Goal: Task Accomplishment & Management: Manage account settings

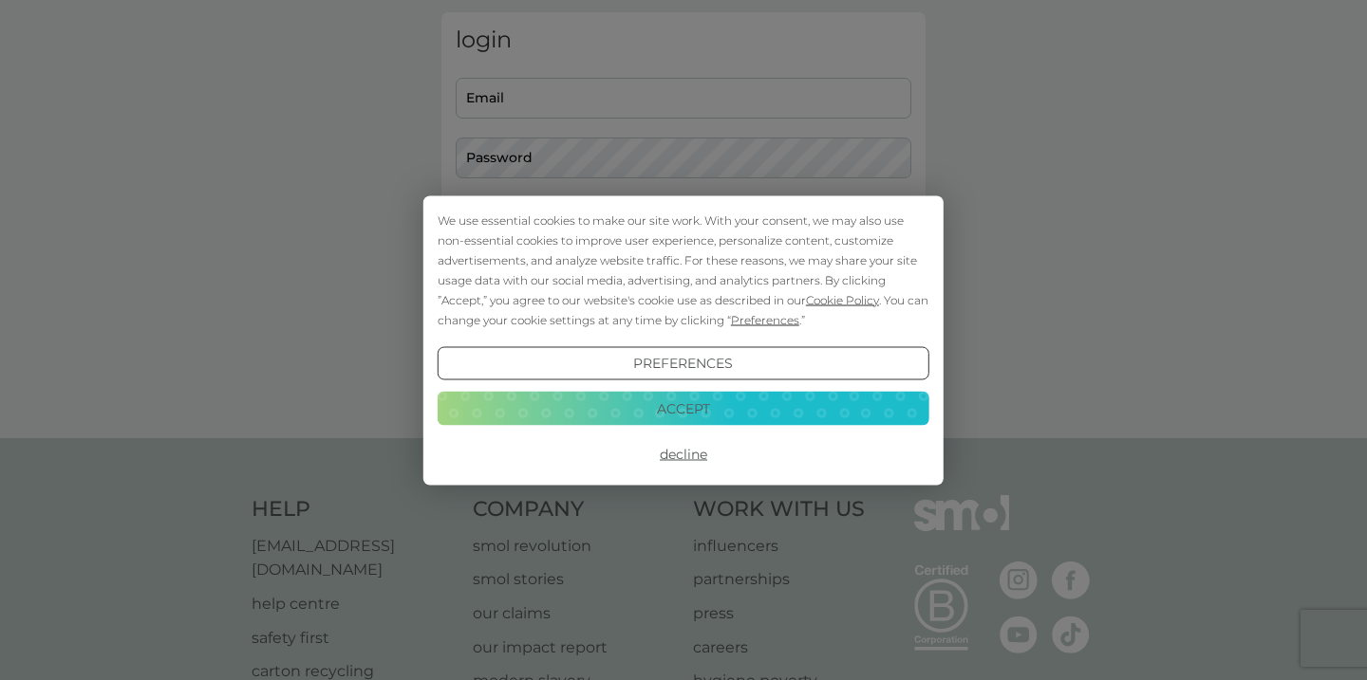
scroll to position [78, 0]
click at [702, 401] on button "Accept" at bounding box center [683, 409] width 492 height 34
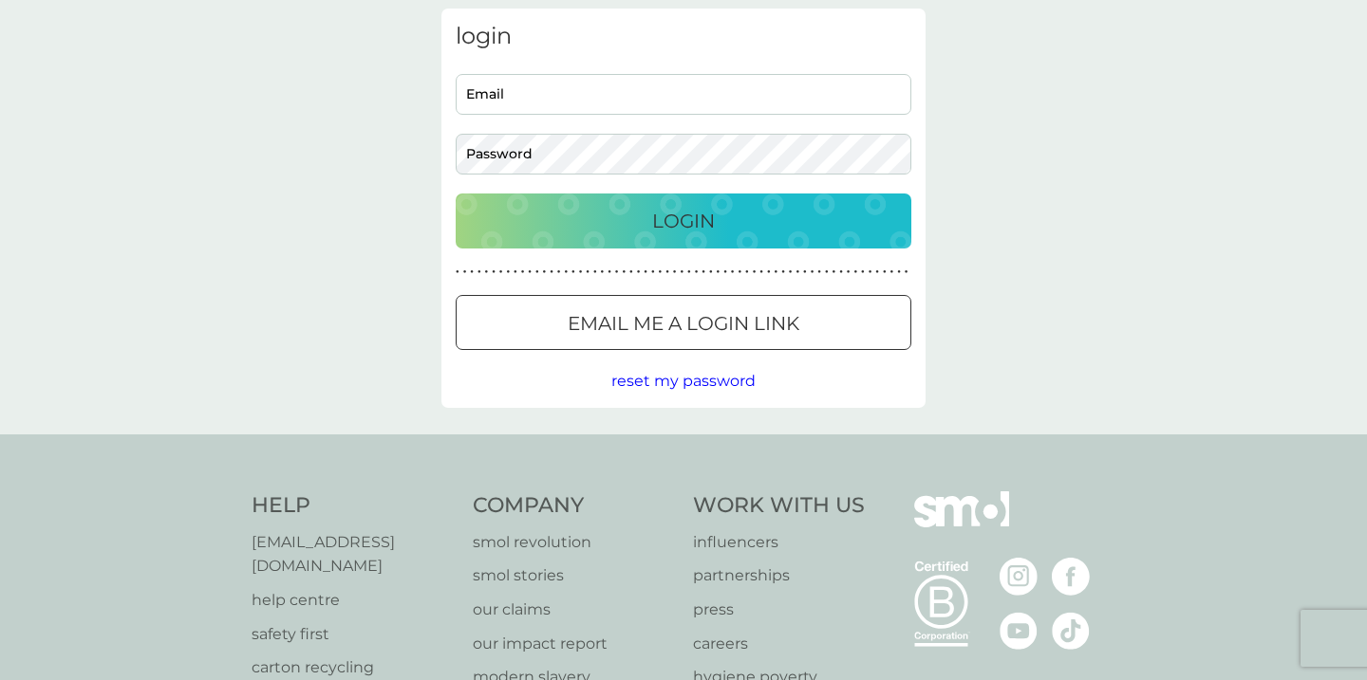
click at [783, 94] on input "Email" at bounding box center [684, 94] width 456 height 41
type input "[EMAIL_ADDRESS][DOMAIN_NAME]"
click at [740, 212] on div "Login" at bounding box center [684, 221] width 418 height 30
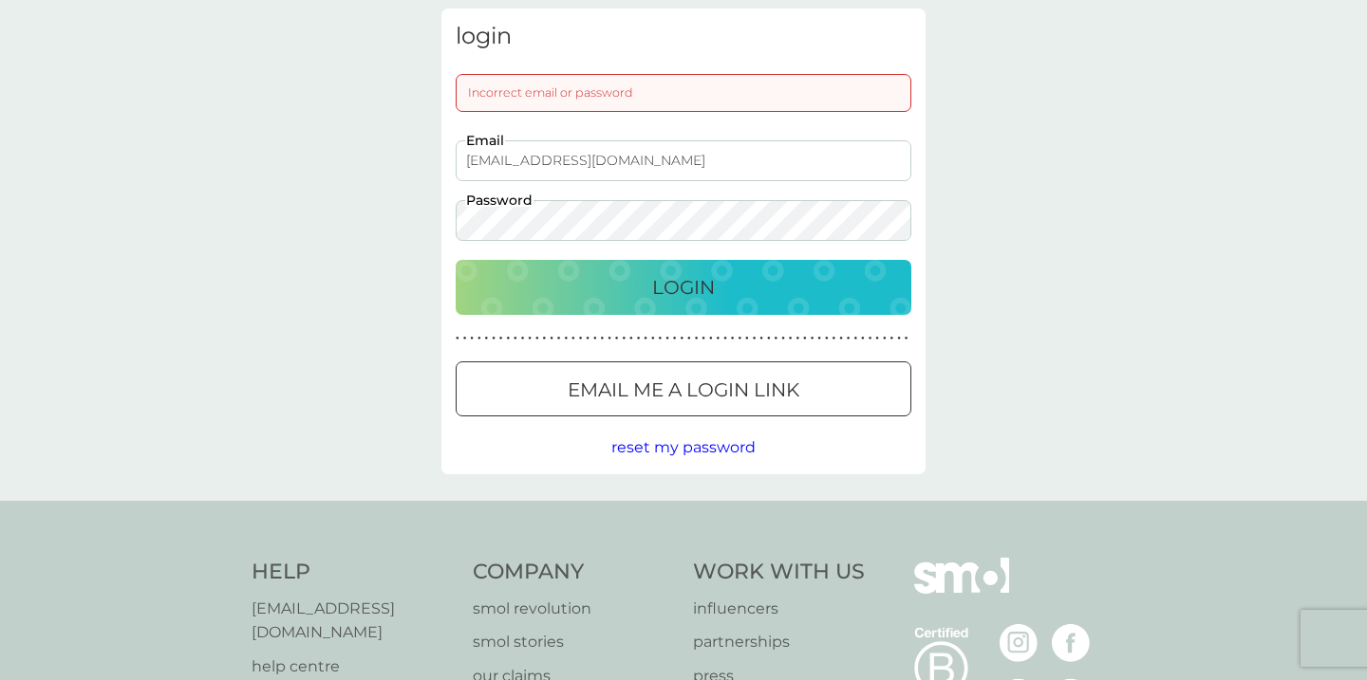
click at [682, 278] on p "Login" at bounding box center [683, 287] width 63 height 30
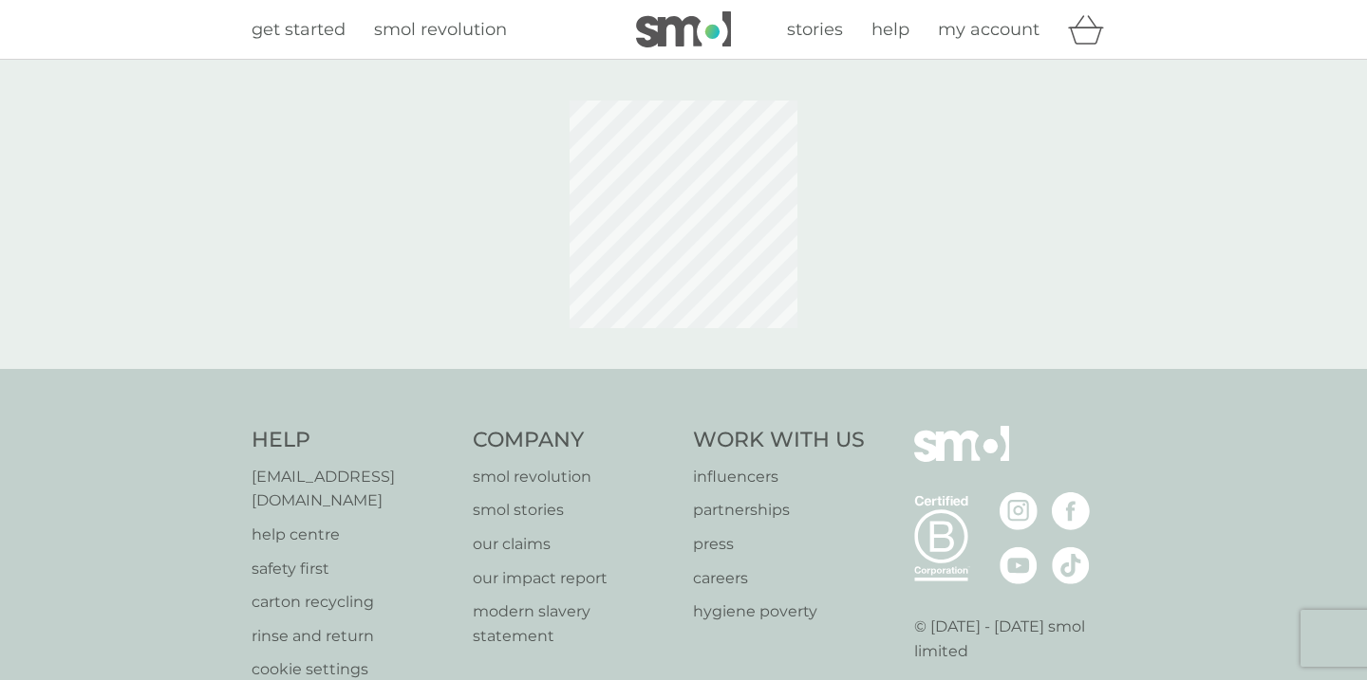
scroll to position [78, 0]
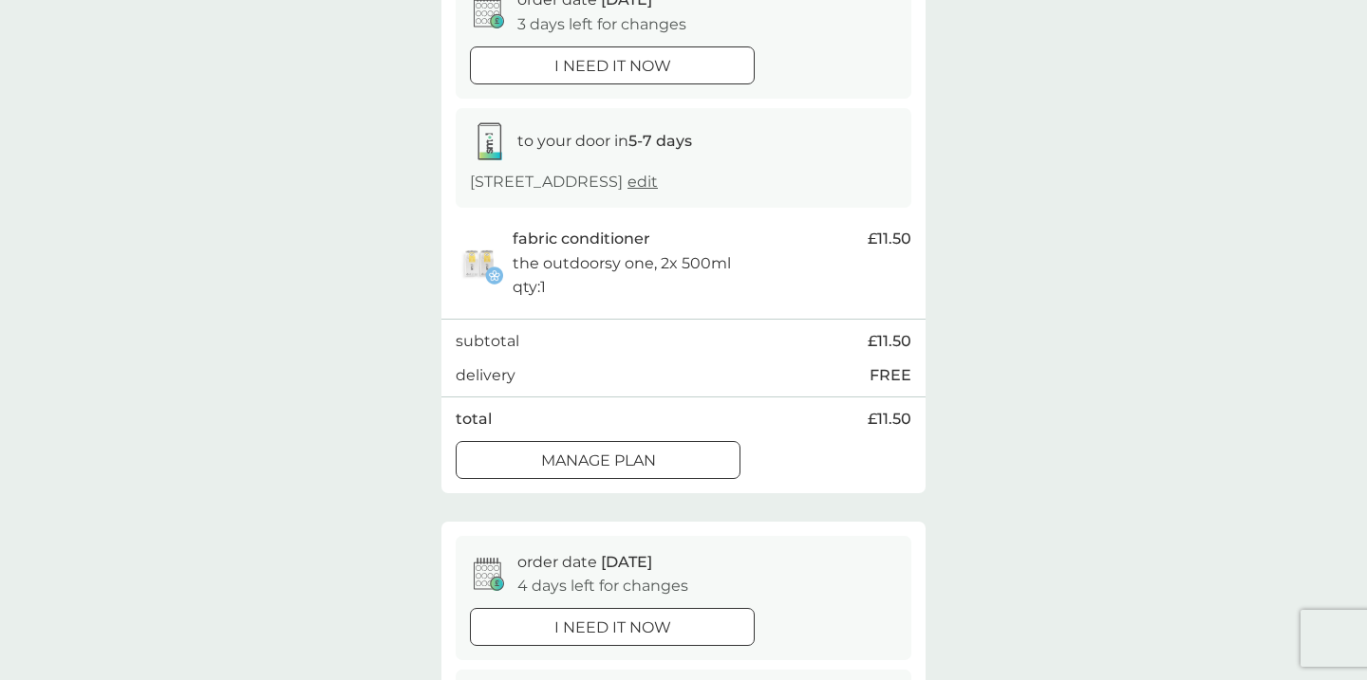
scroll to position [218, 0]
click at [708, 459] on div "Manage plan" at bounding box center [597, 459] width 283 height 25
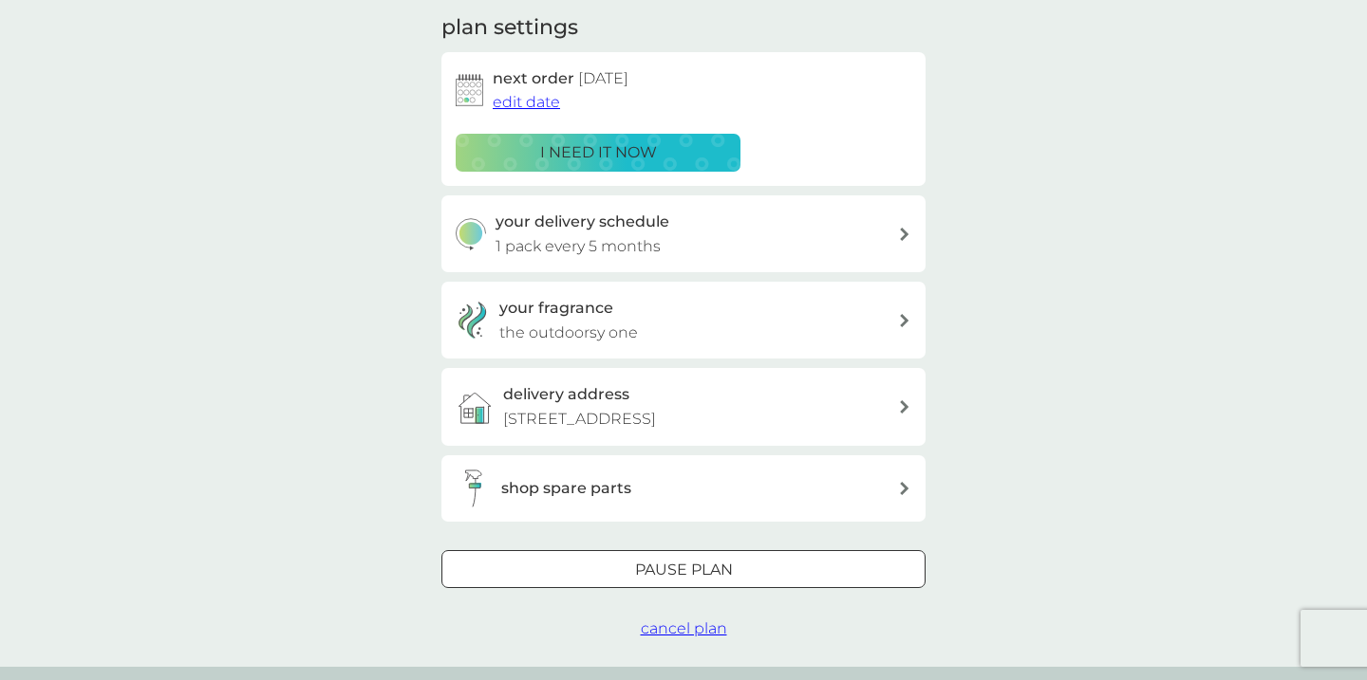
scroll to position [274, 0]
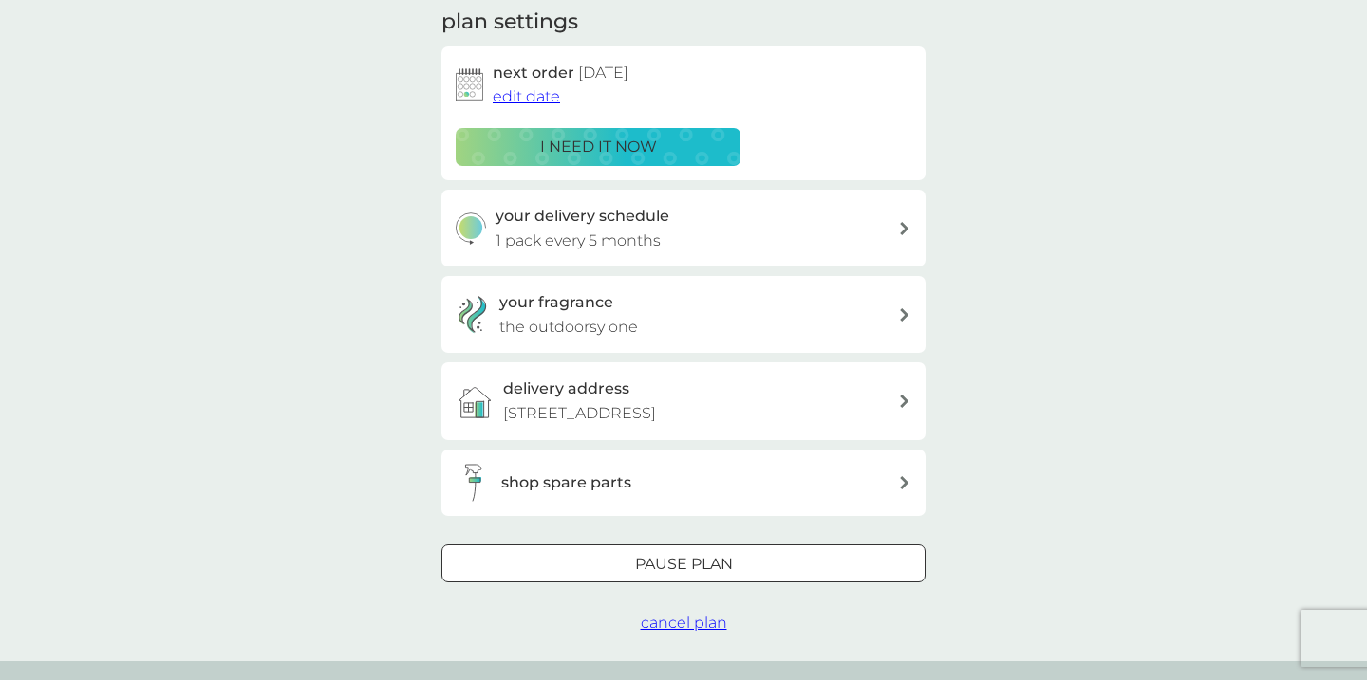
click at [900, 224] on icon at bounding box center [904, 228] width 9 height 13
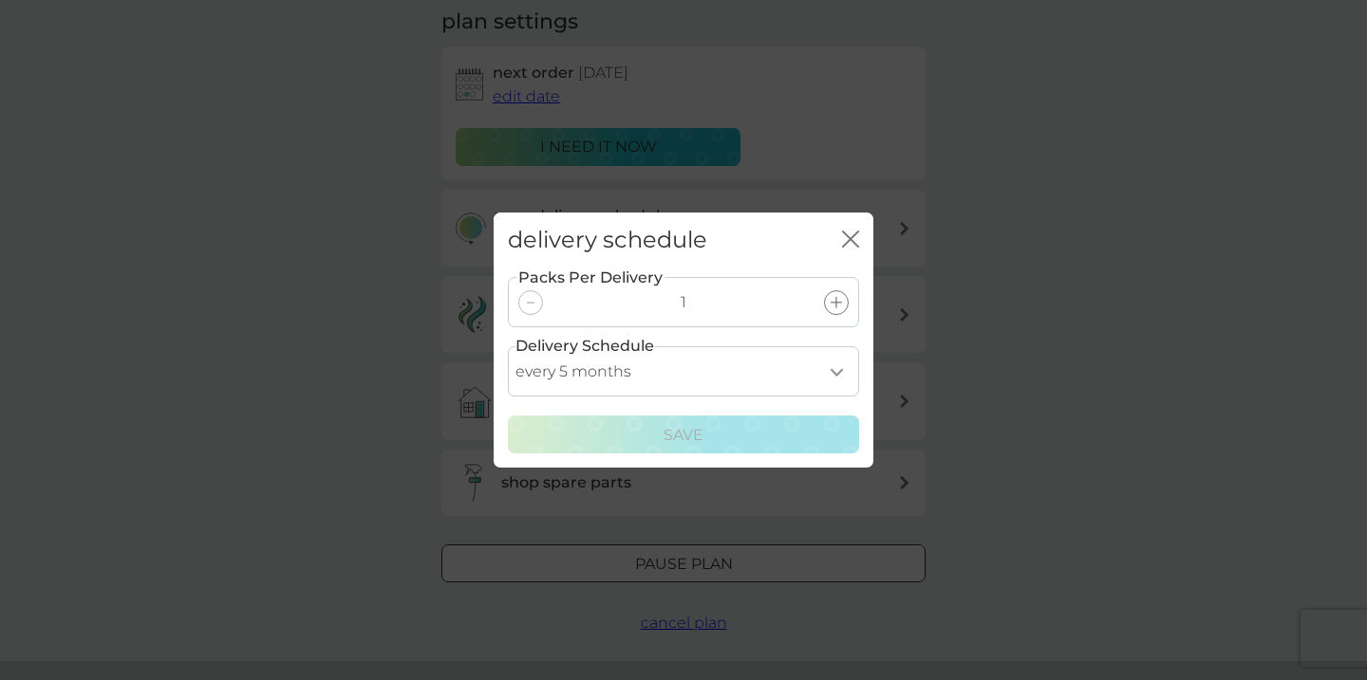
click at [837, 371] on select "every 1 month every 2 months every 3 months every 4 months every 5 months every…" at bounding box center [683, 371] width 351 height 50
select select "6"
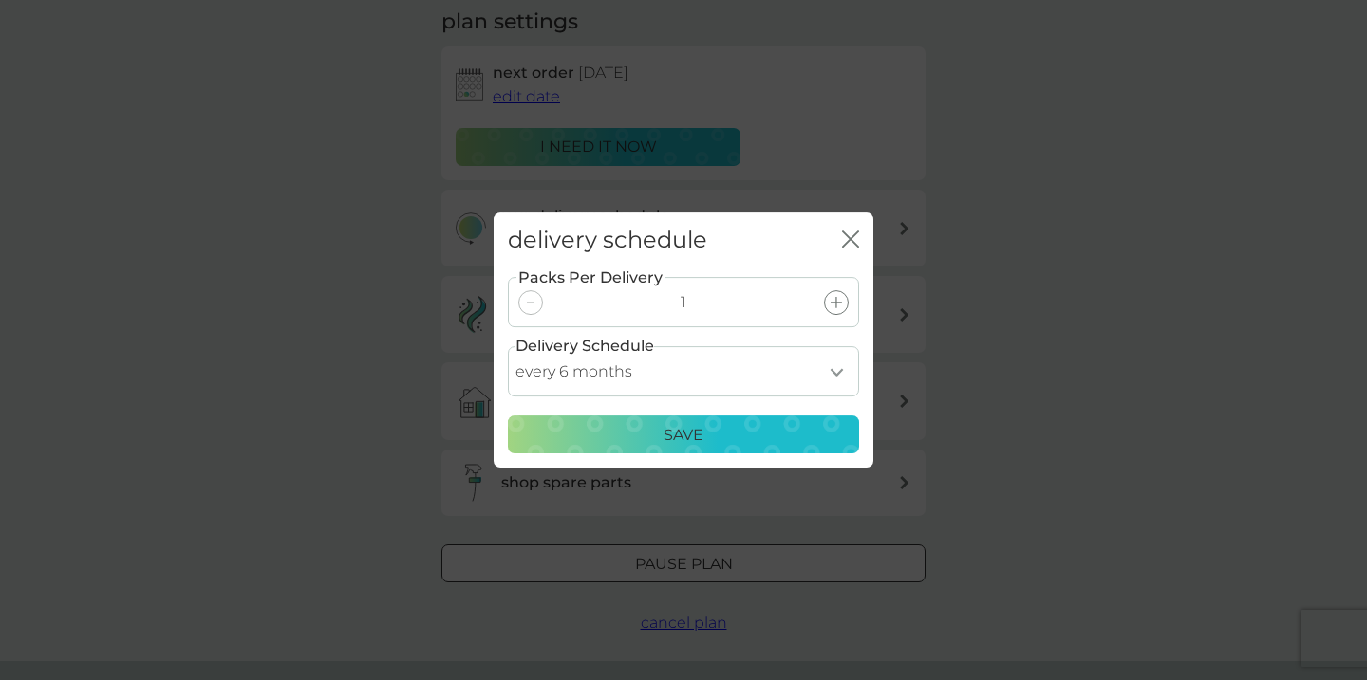
click at [734, 437] on div "Save" at bounding box center [683, 435] width 326 height 25
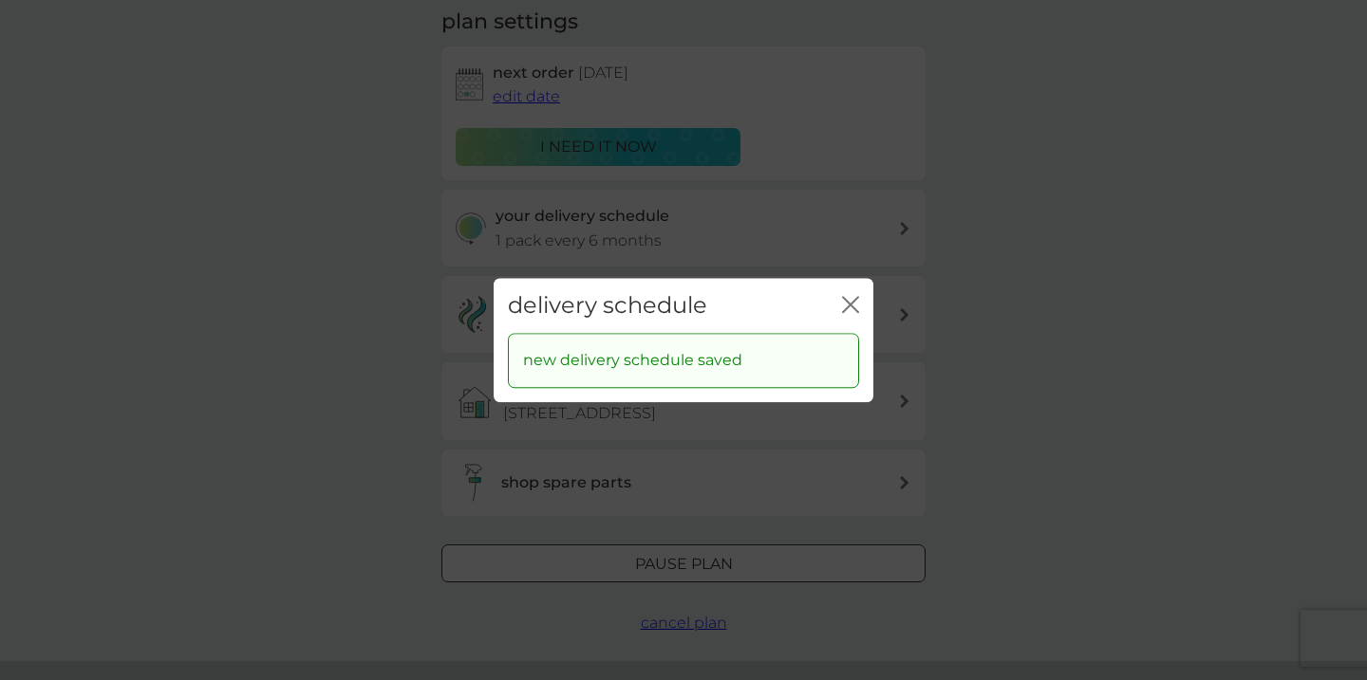
click at [851, 298] on icon "close" at bounding box center [850, 304] width 17 height 17
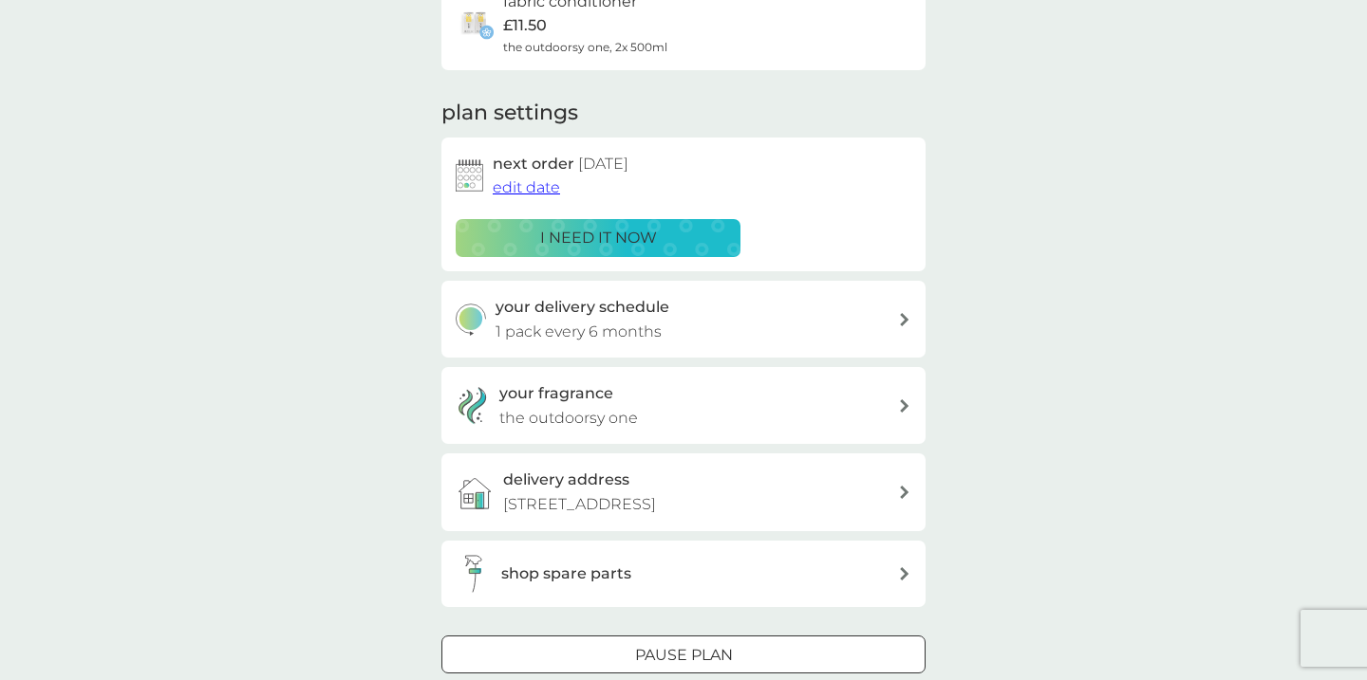
scroll to position [180, 0]
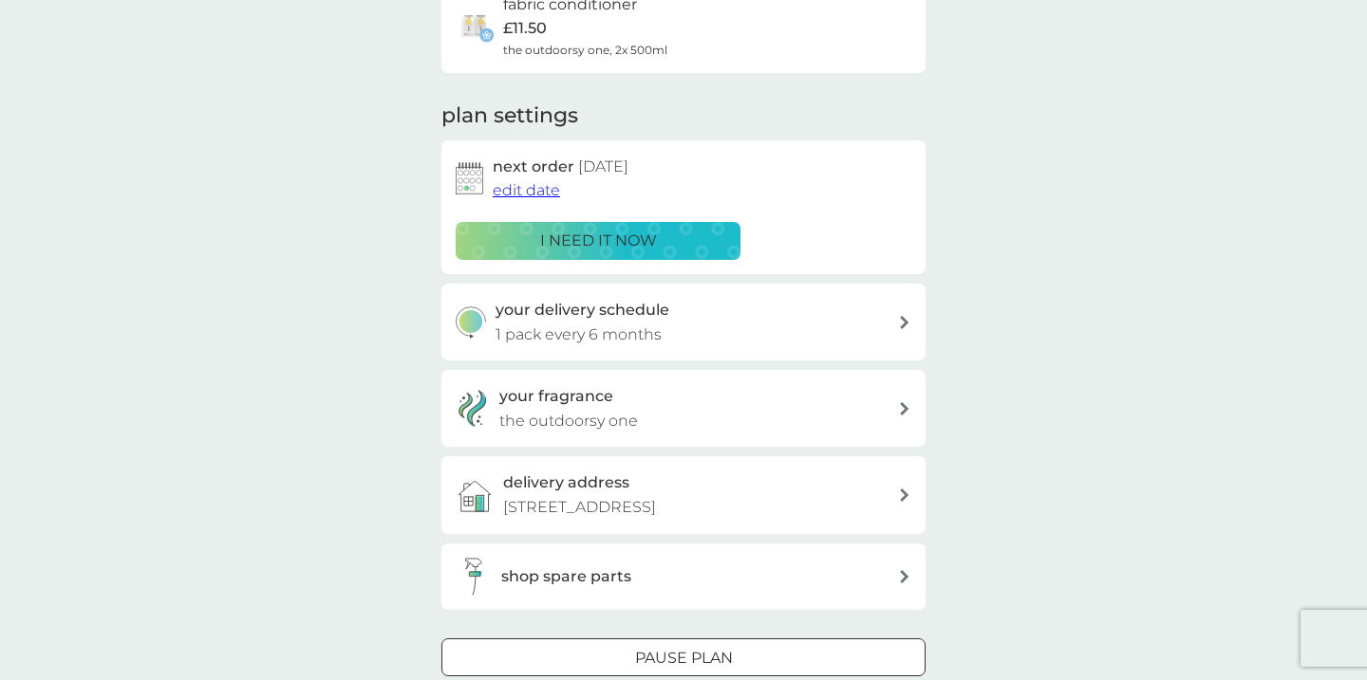
click at [537, 188] on span "edit date" at bounding box center [526, 190] width 67 height 18
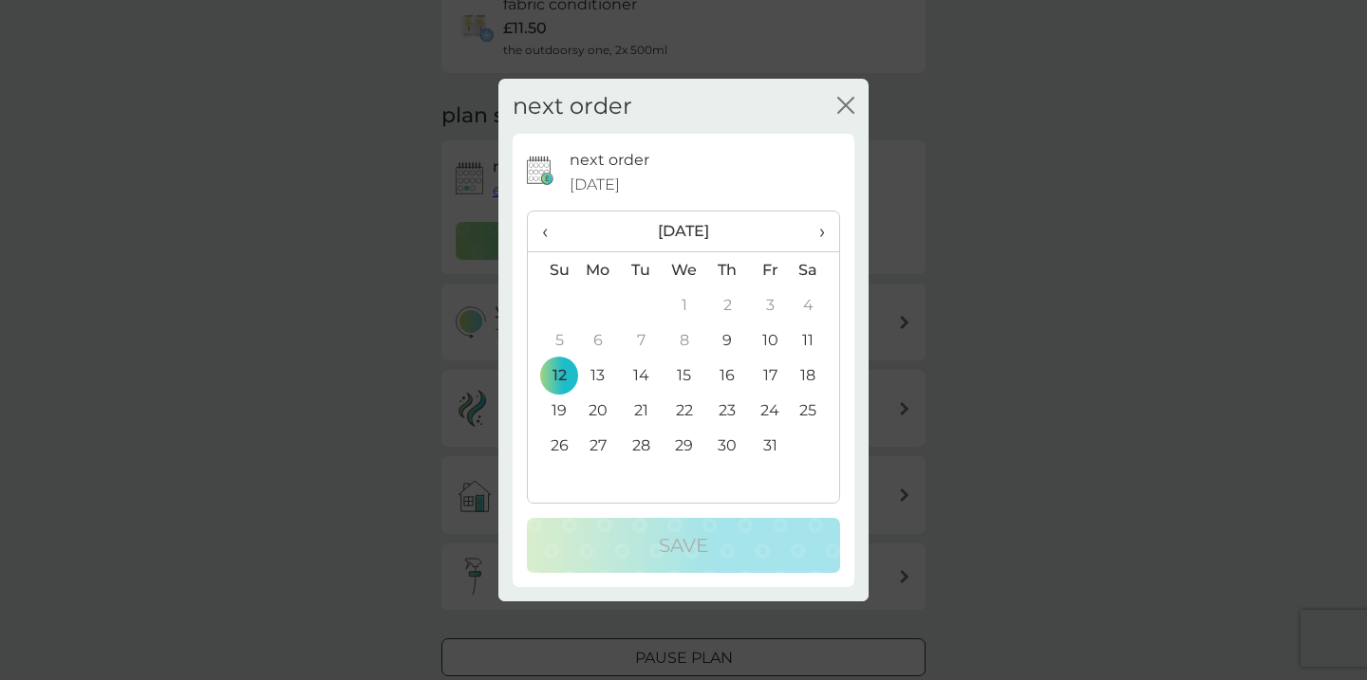
click at [822, 228] on span "›" at bounding box center [815, 232] width 19 height 40
click at [687, 375] on td "12" at bounding box center [684, 375] width 44 height 35
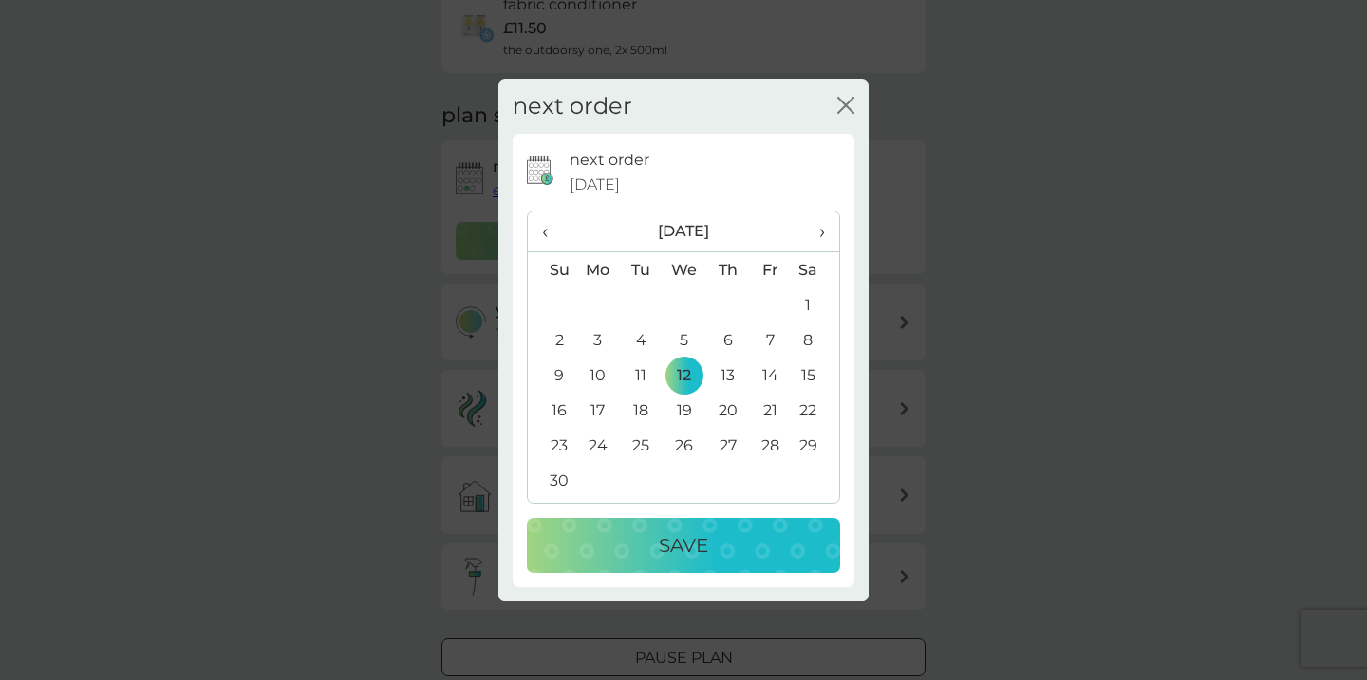
click at [687, 542] on p "Save" at bounding box center [683, 545] width 49 height 30
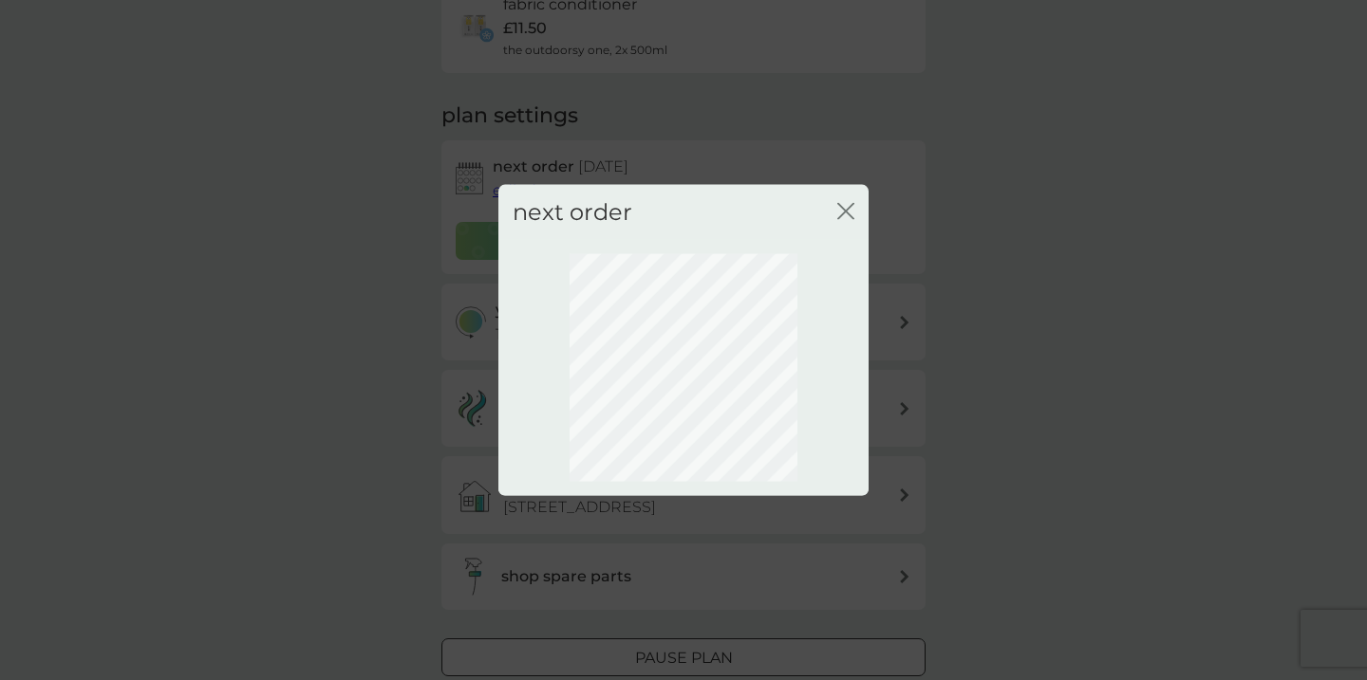
scroll to position [115, 0]
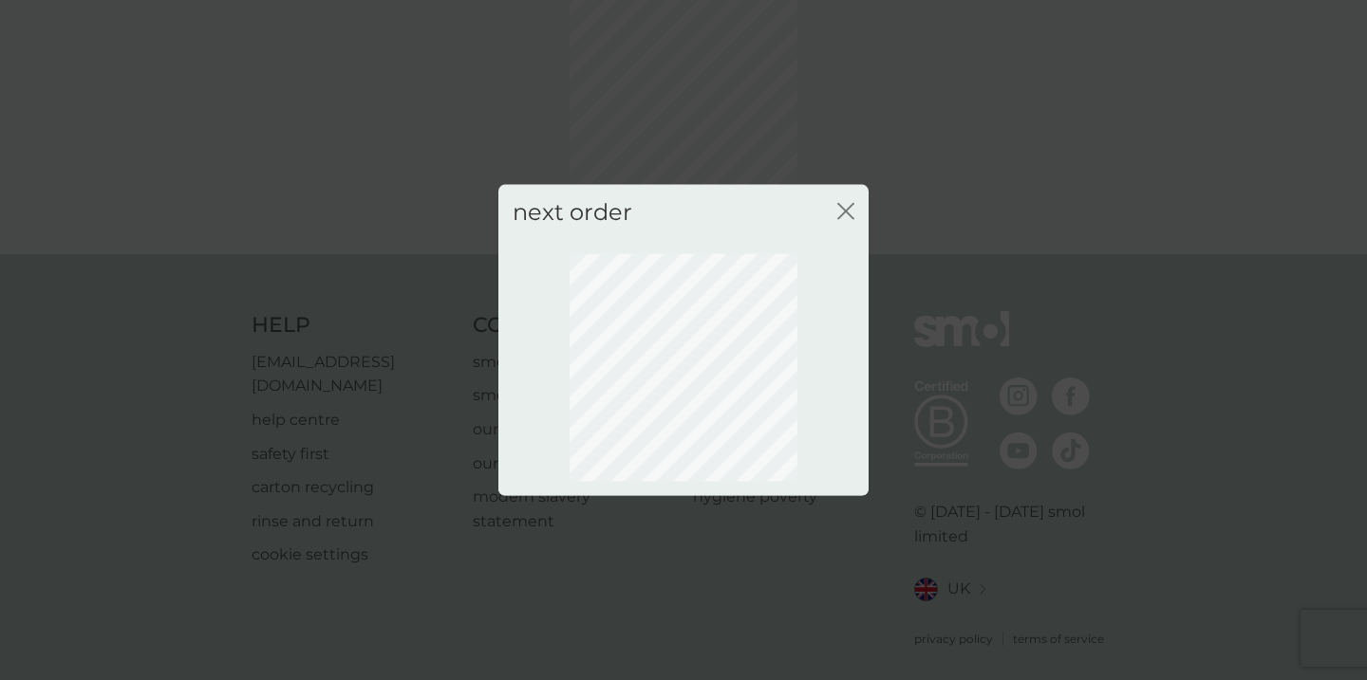
click at [849, 206] on icon "close" at bounding box center [850, 210] width 8 height 15
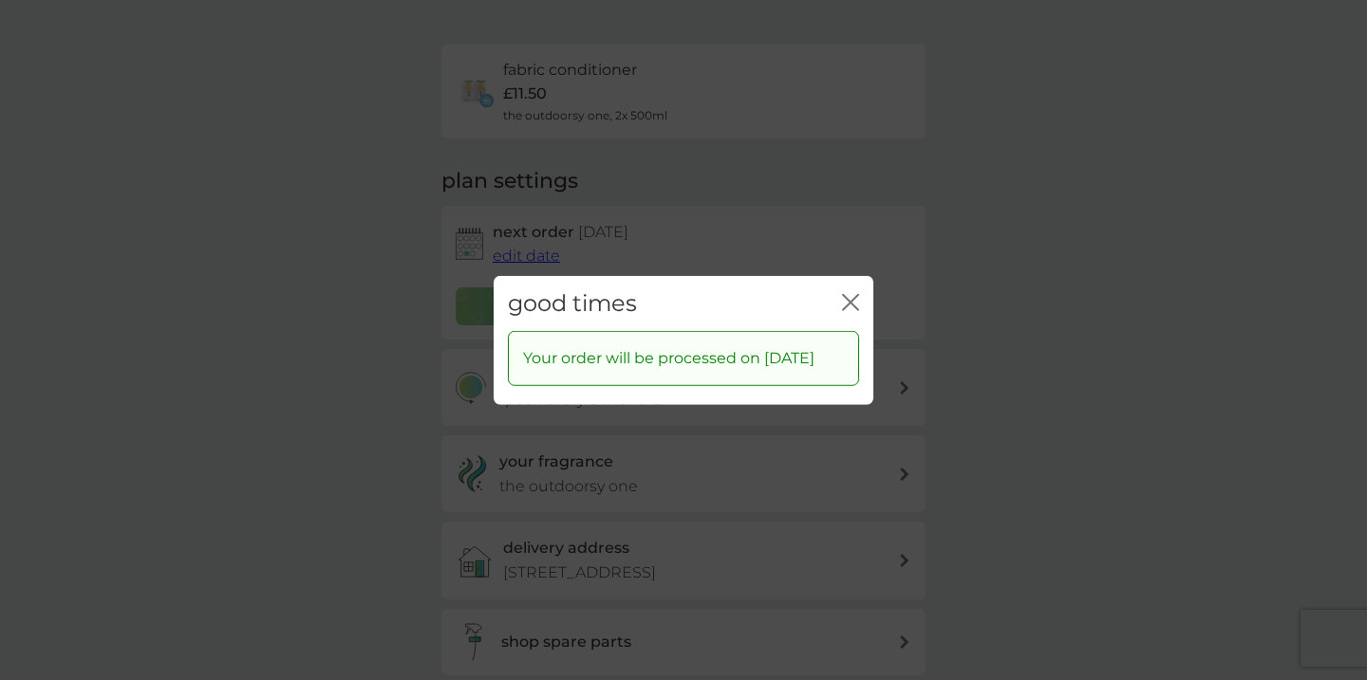
click at [172, 476] on div "good times close Your order will be processed on [DATE]" at bounding box center [683, 340] width 1367 height 680
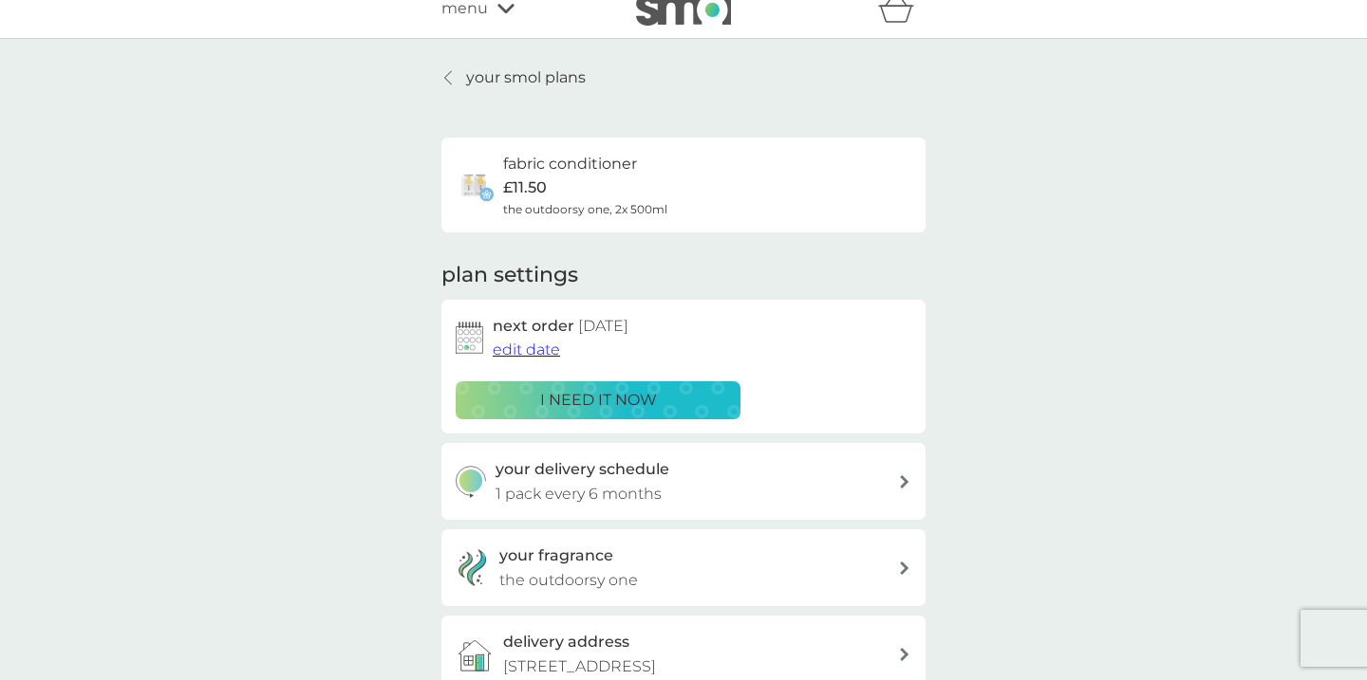
scroll to position [0, 0]
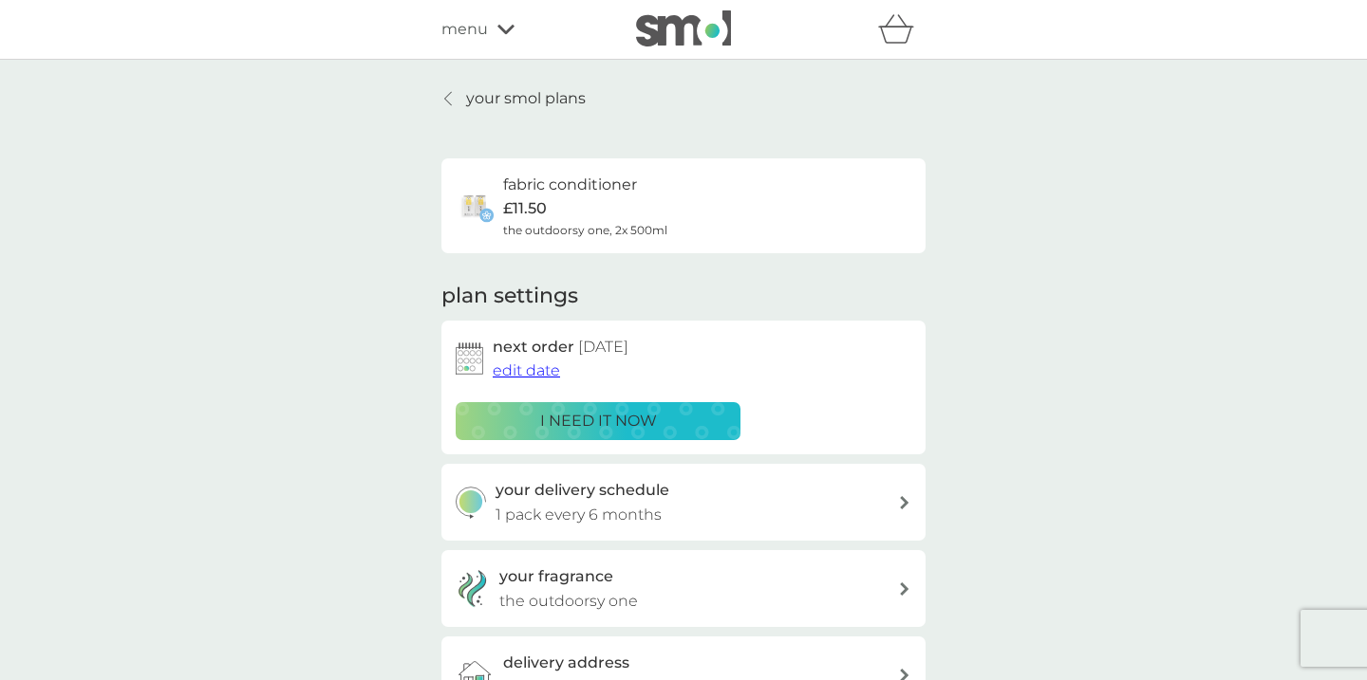
click at [670, 201] on div "fabric conditioner £11.50 the outdoorsy one, 2x 500ml" at bounding box center [684, 206] width 456 height 66
click at [502, 29] on icon at bounding box center [505, 29] width 17 height 9
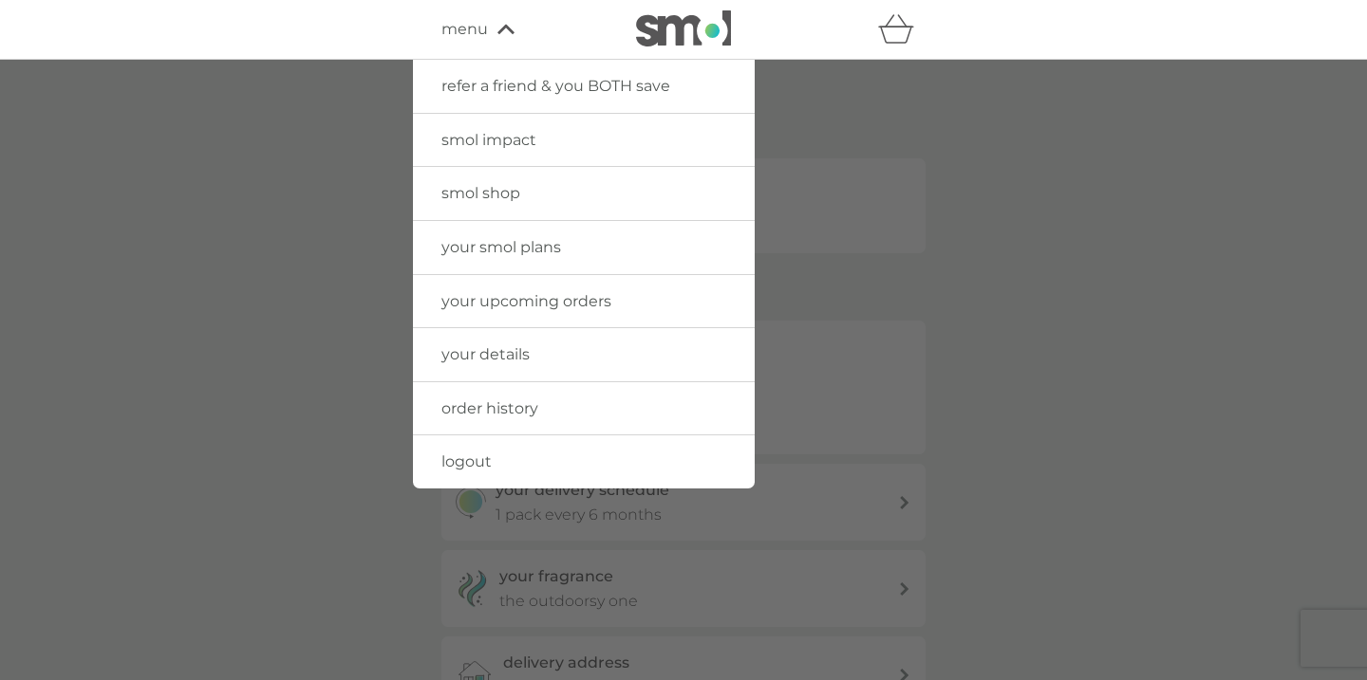
click at [462, 467] on span "logout" at bounding box center [466, 462] width 50 height 18
